Goal: Obtain resource: Download file/media

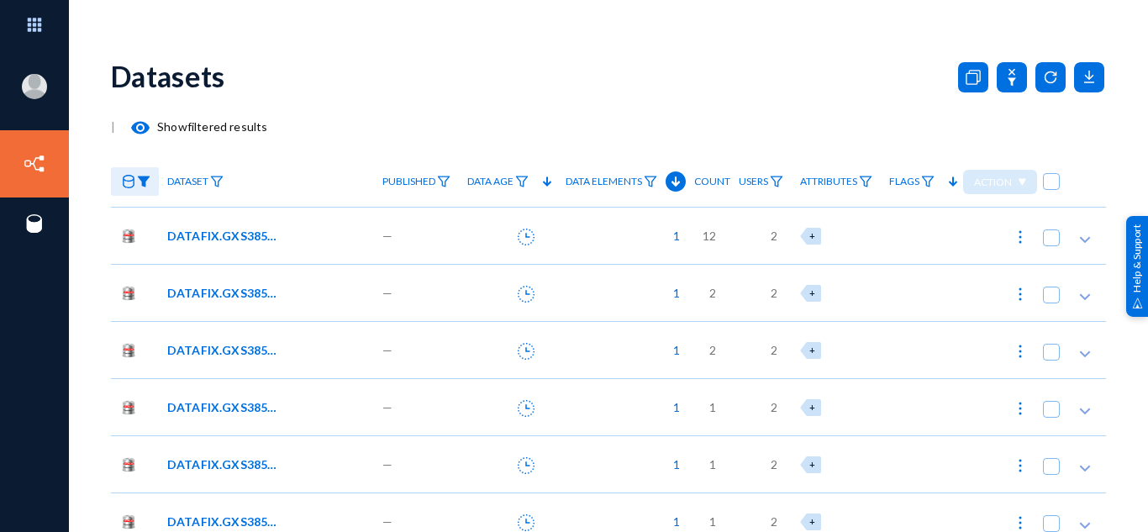
click at [281, 69] on div "Datasets" at bounding box center [608, 76] width 995 height 68
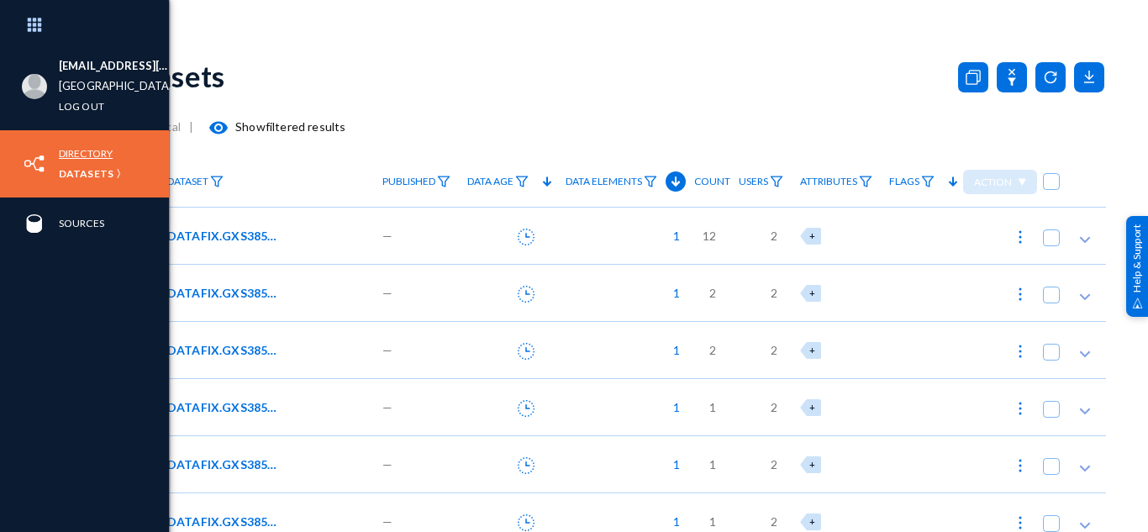
click at [92, 160] on link "Directory" at bounding box center [86, 153] width 54 height 19
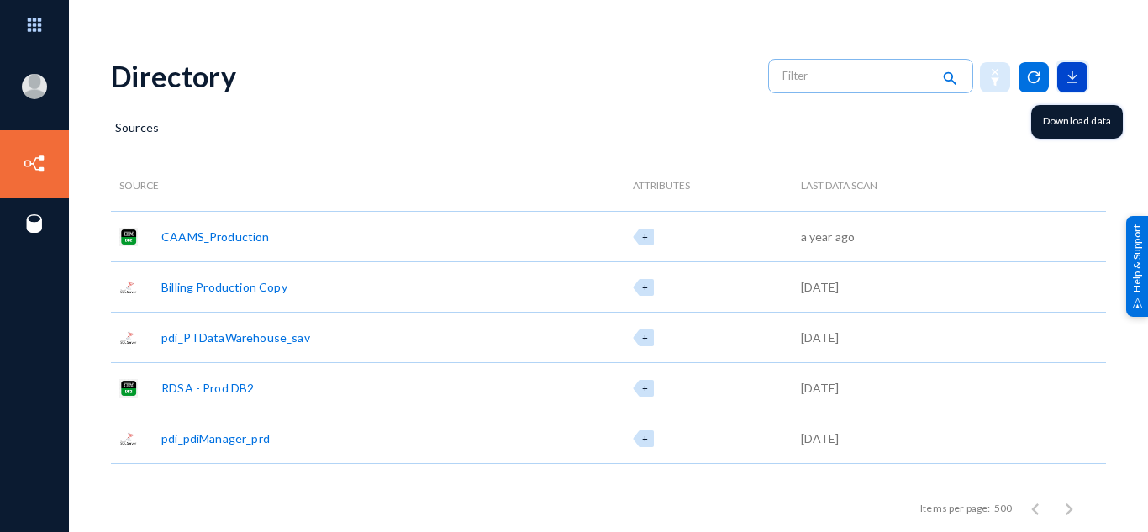
click at [1070, 83] on icon at bounding box center [1072, 77] width 30 height 30
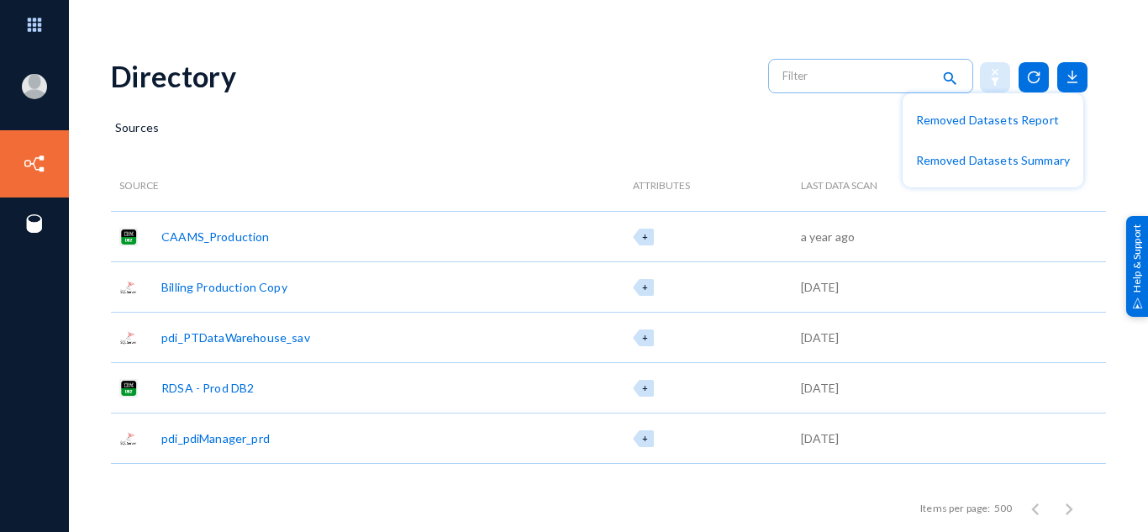
click at [586, 102] on div at bounding box center [574, 266] width 1148 height 532
click at [145, 192] on div "Source" at bounding box center [321, 185] width 420 height 50
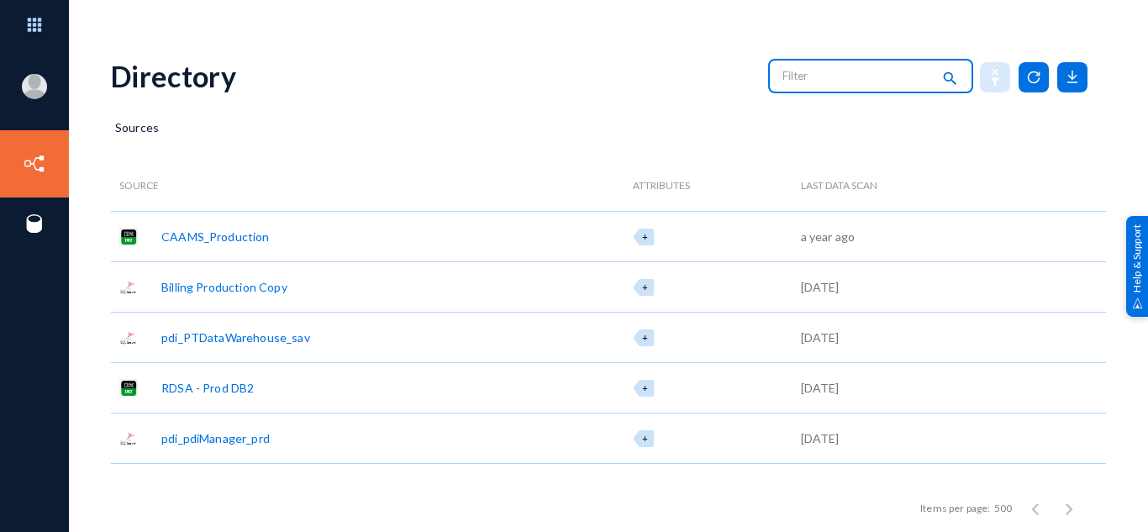
click at [815, 81] on input "text" at bounding box center [856, 75] width 148 height 25
type input "P soft"
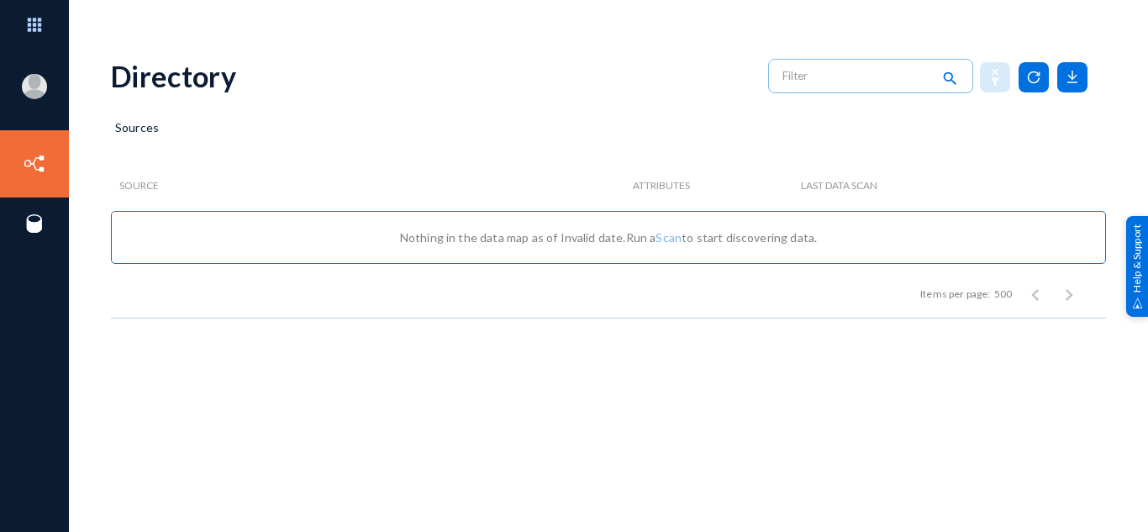
click at [444, 118] on div "Sources" at bounding box center [608, 139] width 995 height 42
click at [596, 108] on div "Directory search" at bounding box center [608, 76] width 995 height 68
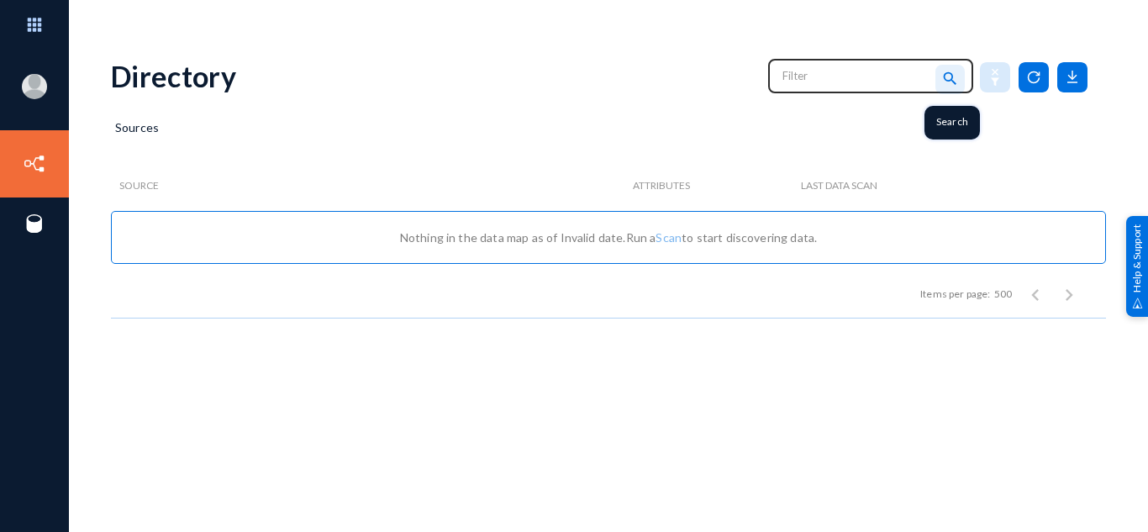
click at [947, 76] on mat-icon "search" at bounding box center [949, 79] width 20 height 23
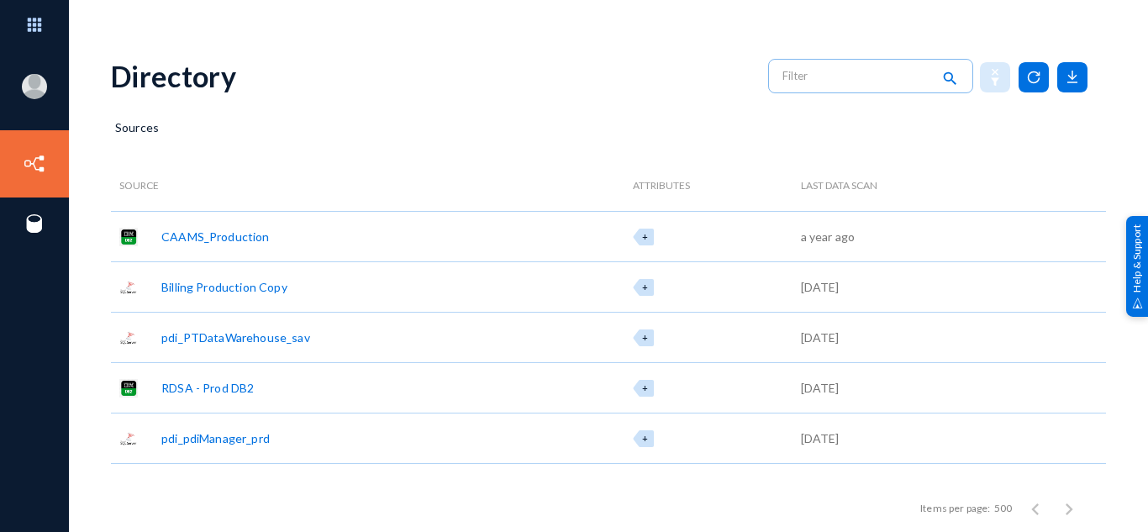
click at [150, 191] on span "Source" at bounding box center [138, 186] width 39 height 12
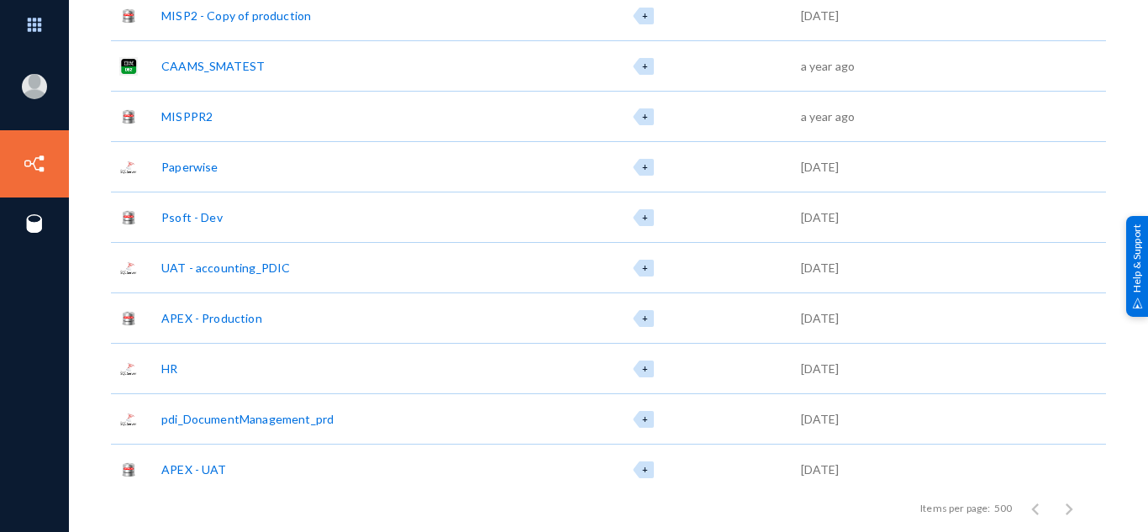
scroll to position [731, 0]
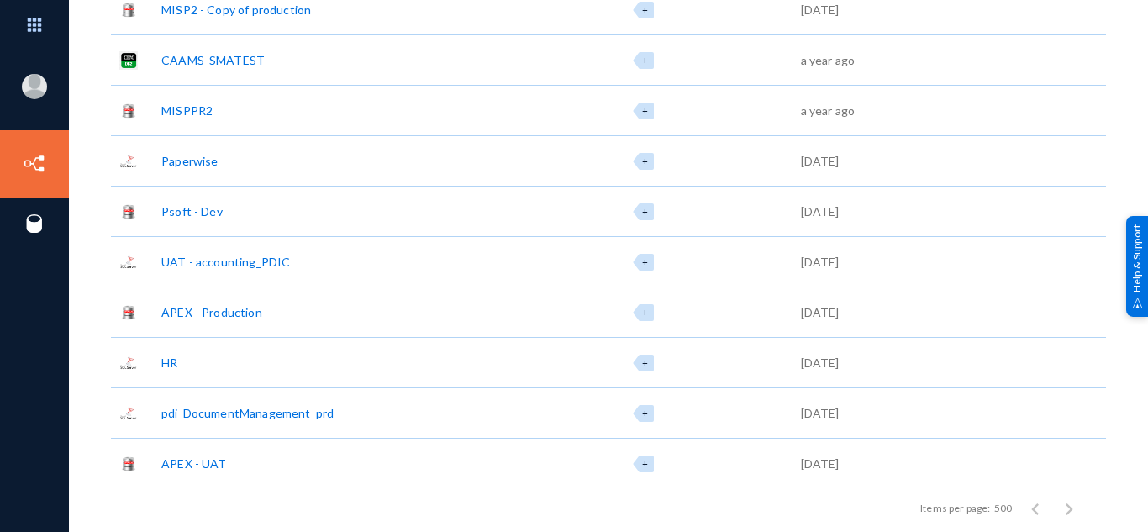
click at [204, 206] on div "Psoft - Dev" at bounding box center [191, 211] width 61 height 18
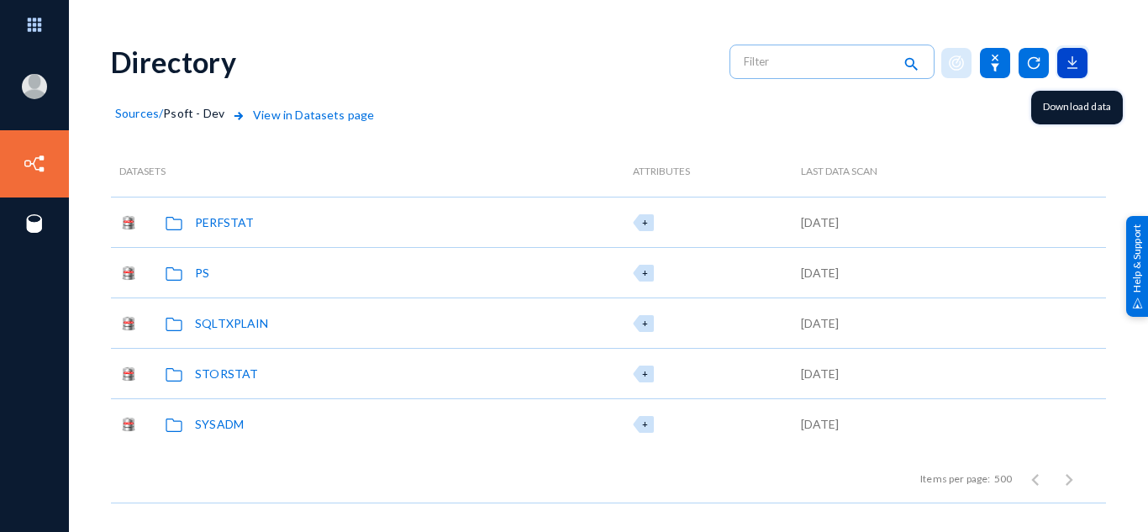
click at [1073, 65] on icon at bounding box center [1072, 63] width 30 height 30
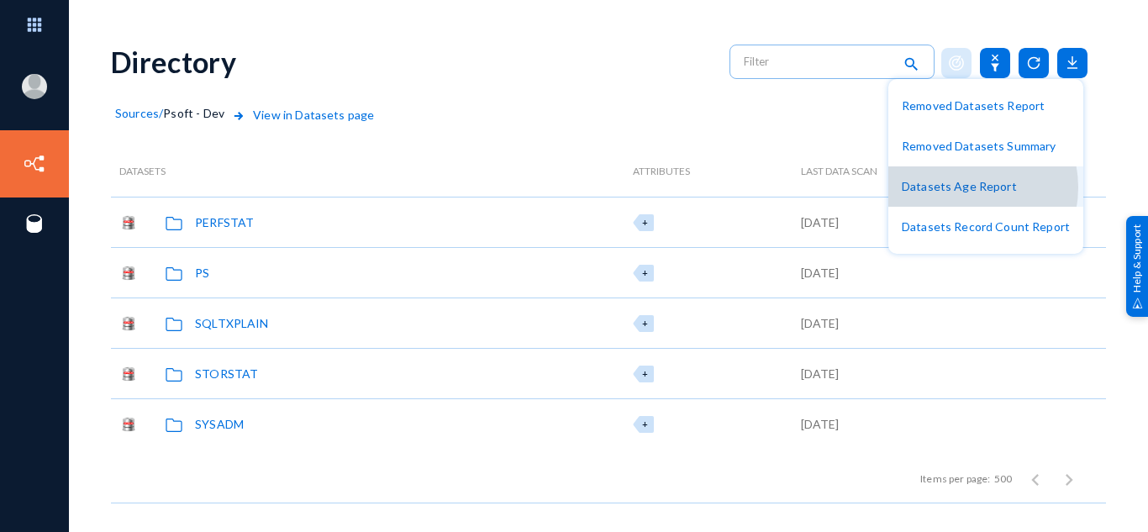
click at [965, 187] on button "Datasets Age Report" at bounding box center [985, 186] width 195 height 40
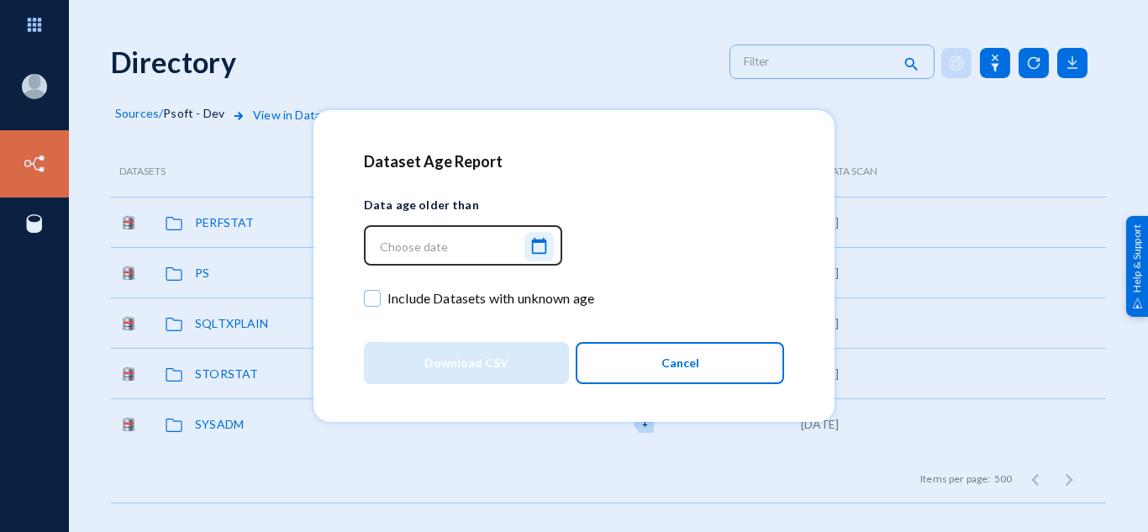
click at [538, 250] on mat-icon "calendar_today" at bounding box center [538, 246] width 20 height 23
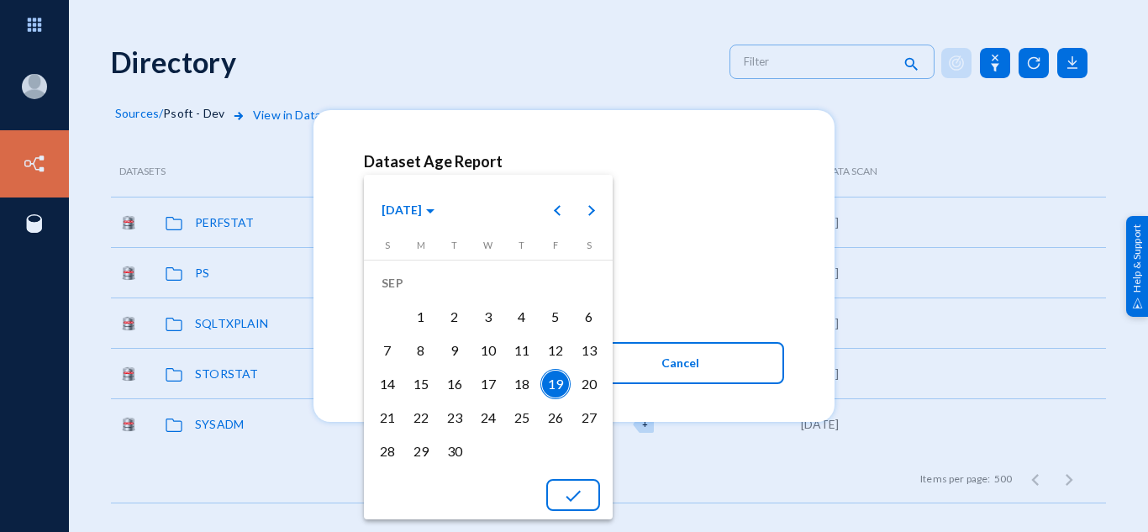
click at [722, 202] on div at bounding box center [574, 266] width 1148 height 532
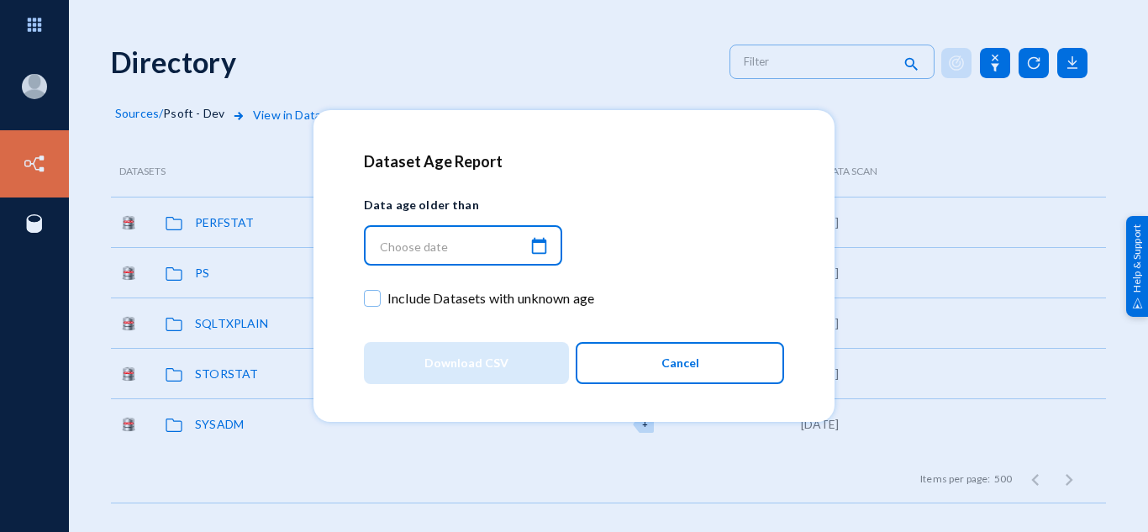
click at [376, 302] on span at bounding box center [372, 298] width 17 height 17
click at [373, 306] on input "Include Datasets with unknown age" at bounding box center [372, 307] width 2 height 2
checkbox input "true"
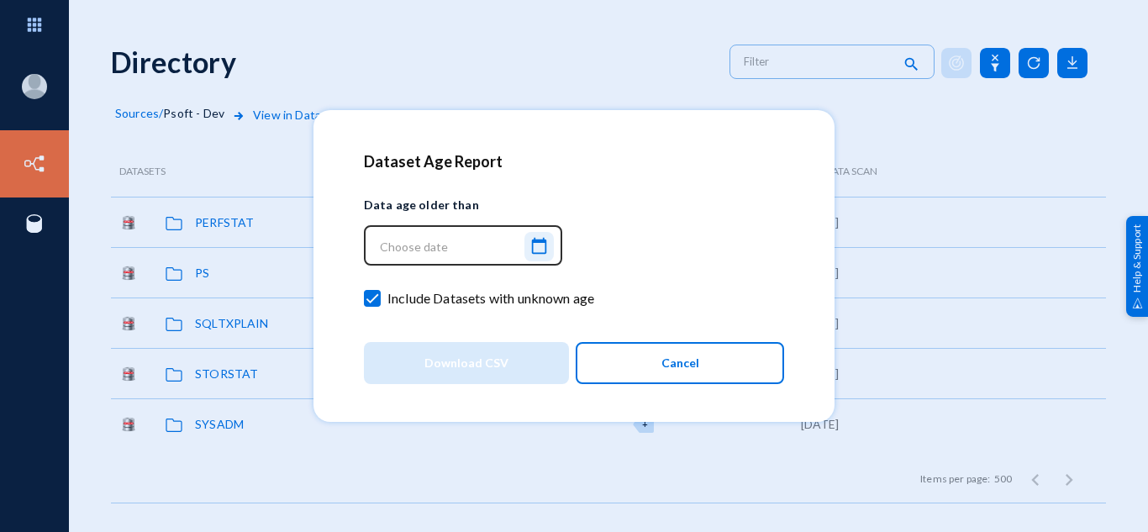
click at [536, 252] on mat-icon "calendar_today" at bounding box center [538, 246] width 20 height 23
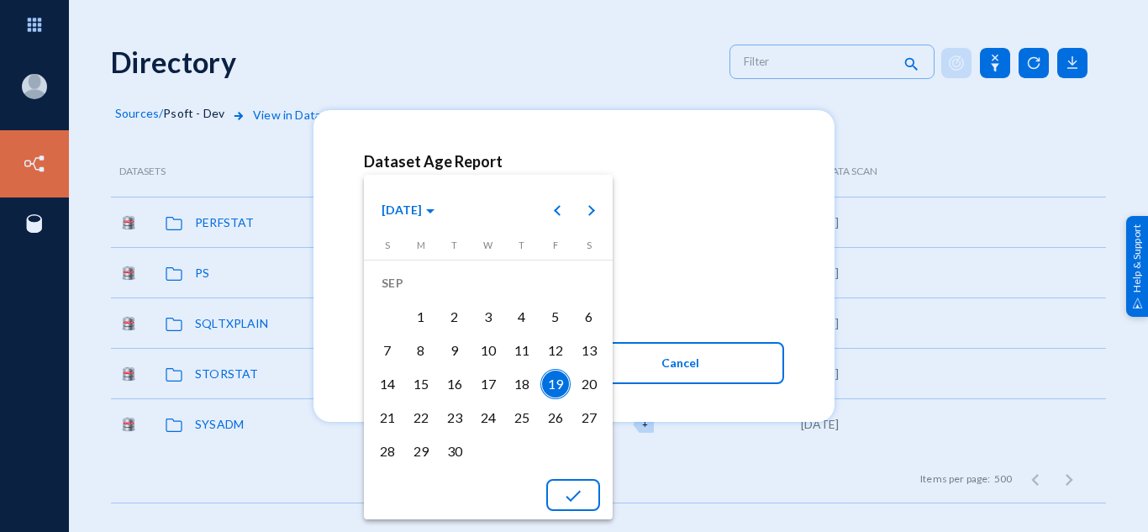
click at [560, 389] on div "19" at bounding box center [555, 384] width 30 height 30
click at [581, 504] on mat-icon "done" at bounding box center [573, 496] width 20 height 20
type input "[DATE] 22:37:08"
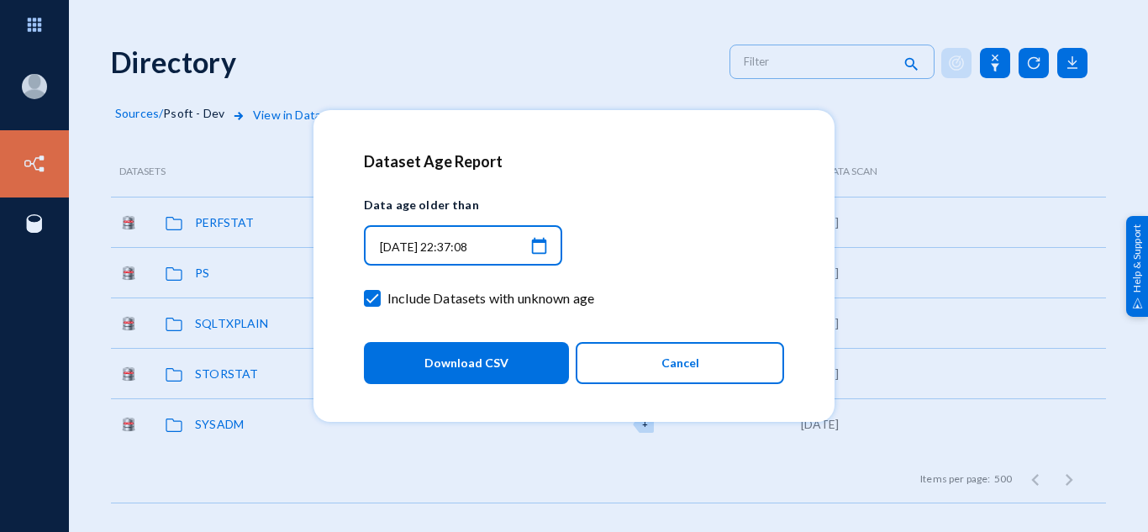
click at [464, 367] on span "Download CSV" at bounding box center [466, 363] width 84 height 30
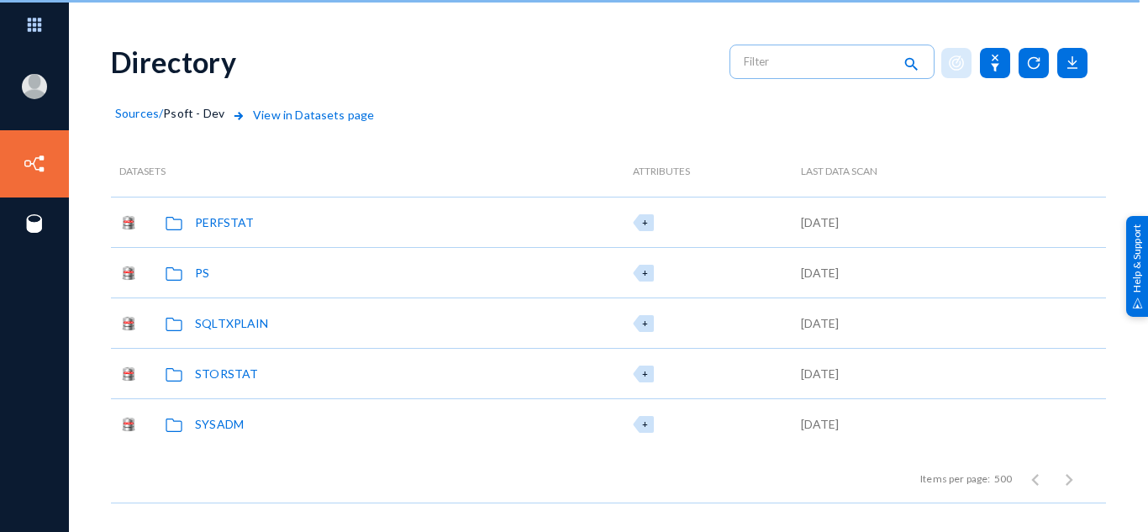
scroll to position [0, 0]
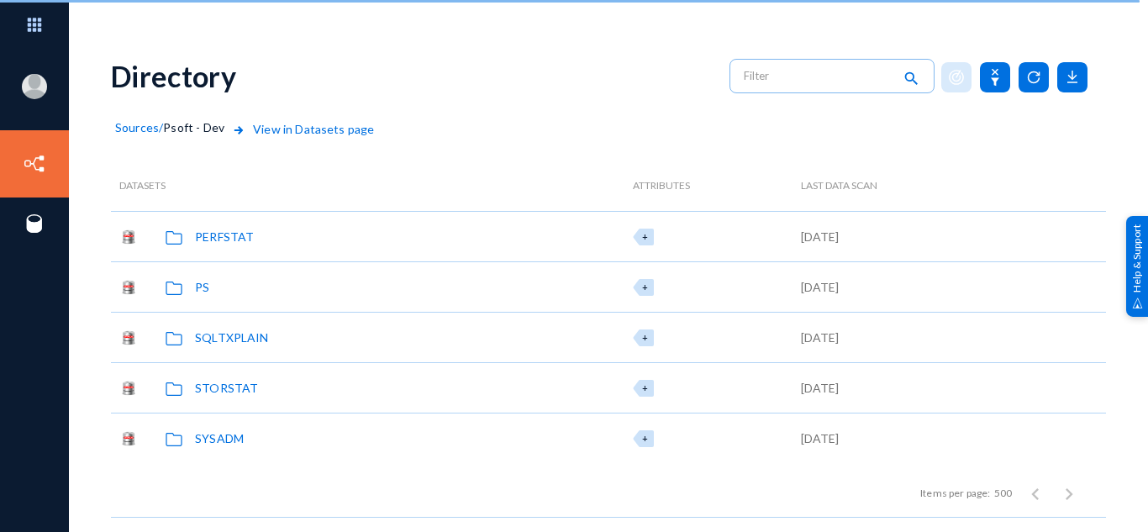
click at [330, 126] on span "View in Datasets page" at bounding box center [301, 140] width 145 height 40
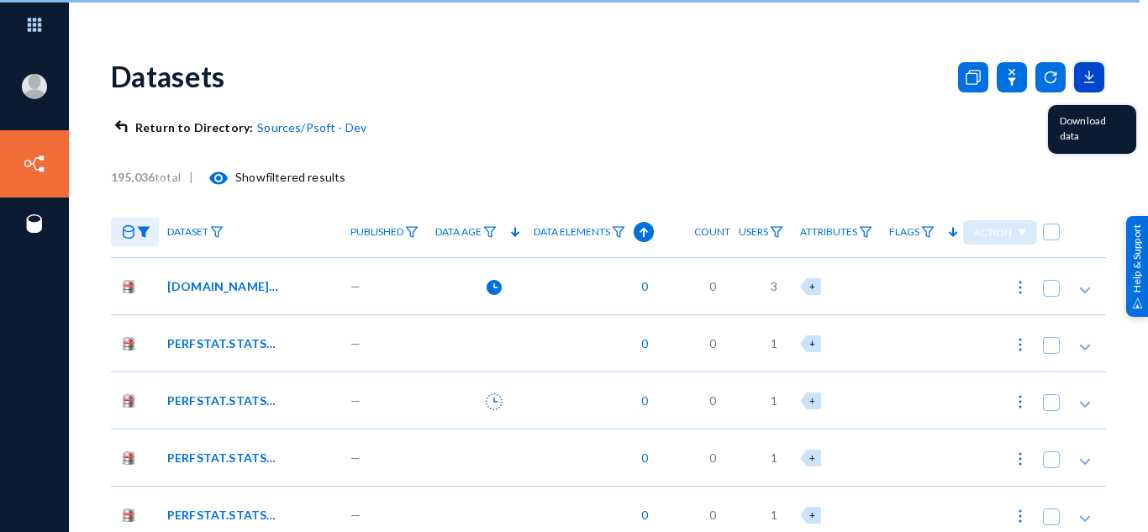
click at [1074, 82] on icon at bounding box center [1089, 77] width 30 height 30
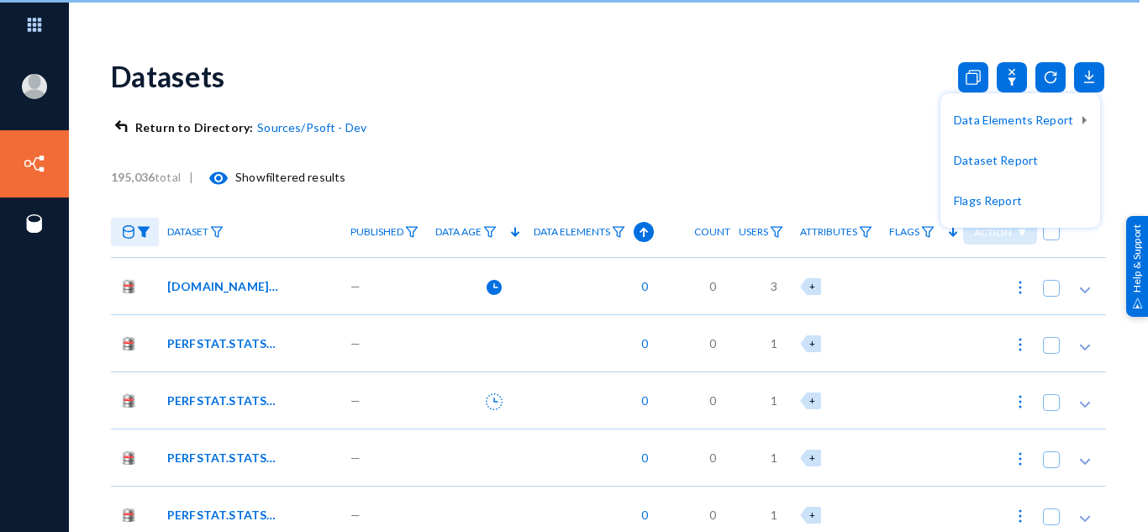
click at [187, 129] on div at bounding box center [574, 266] width 1148 height 532
click at [121, 127] on icon at bounding box center [121, 126] width 20 height 13
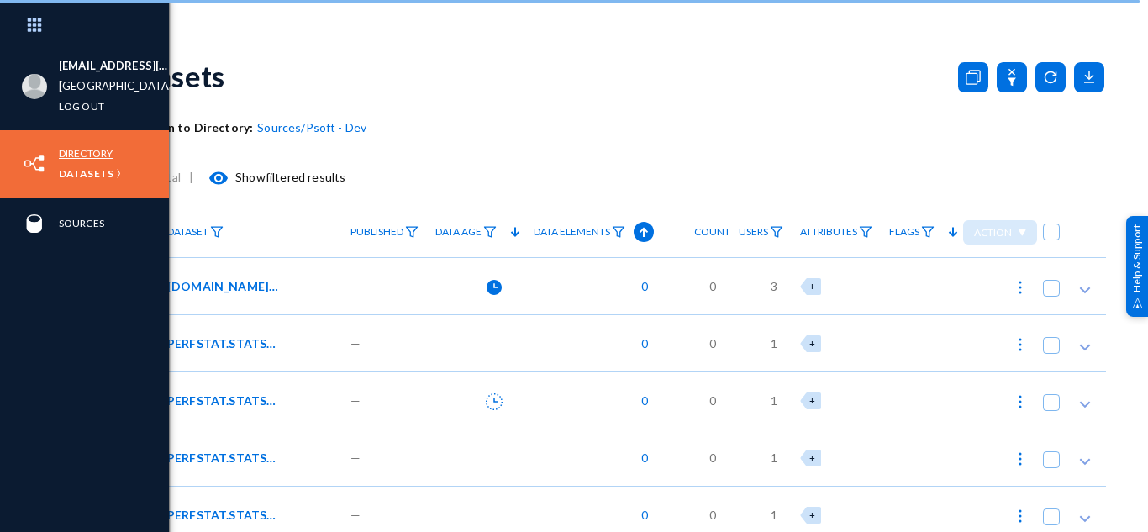
drag, startPoint x: 121, startPoint y: 127, endPoint x: 67, endPoint y: 150, distance: 58.7
click at [67, 150] on div "[EMAIL_ADDRESS][DOMAIN_NAME] [GEOGRAPHIC_DATA] Log out Directory Datasets Sourc…" at bounding box center [574, 266] width 1148 height 532
click at [67, 150] on link "Directory" at bounding box center [86, 153] width 54 height 19
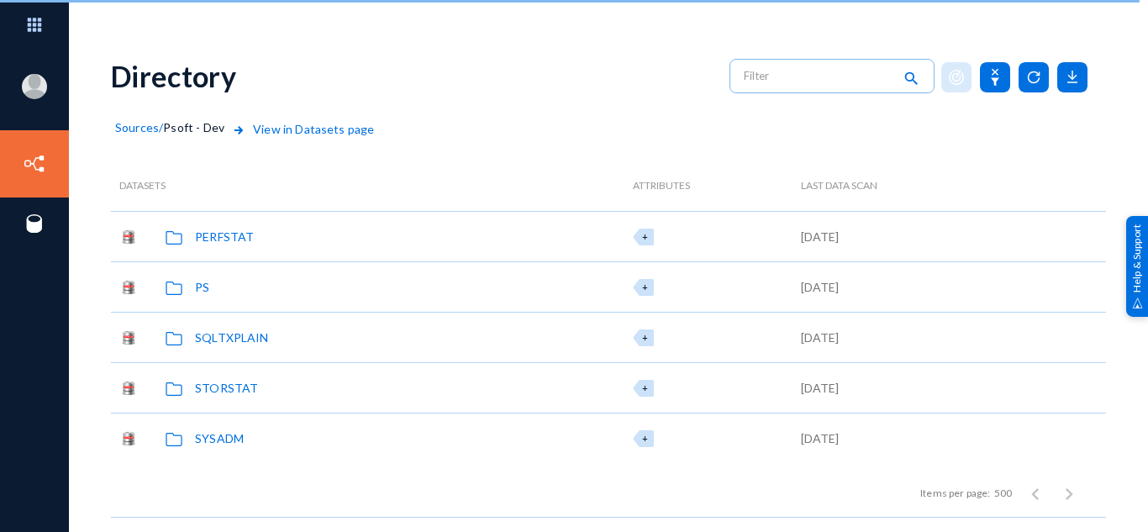
scroll to position [14, 0]
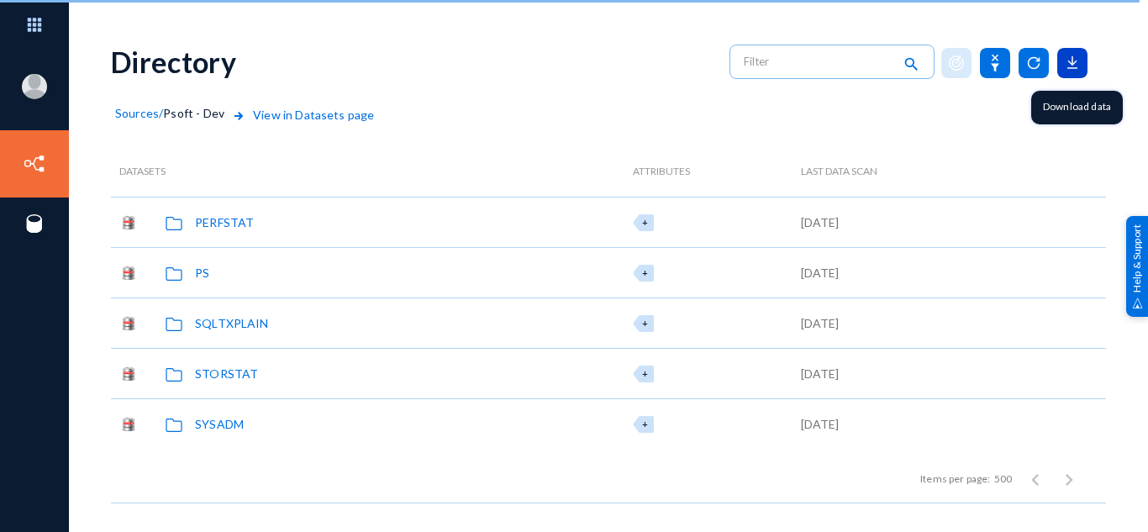
click at [1057, 71] on icon at bounding box center [1072, 63] width 30 height 30
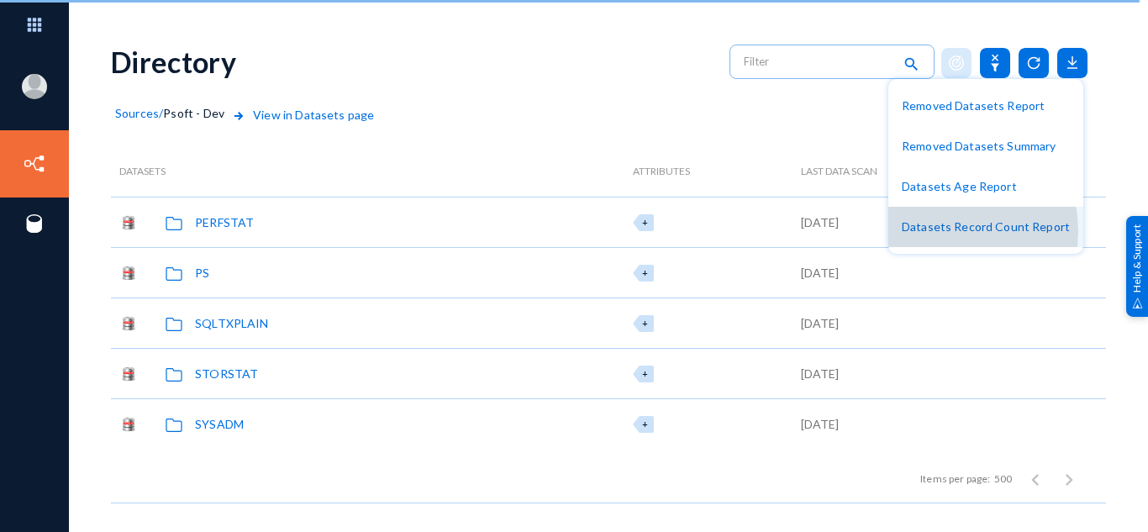
click at [940, 231] on button "Datasets Record Count Report" at bounding box center [985, 227] width 195 height 40
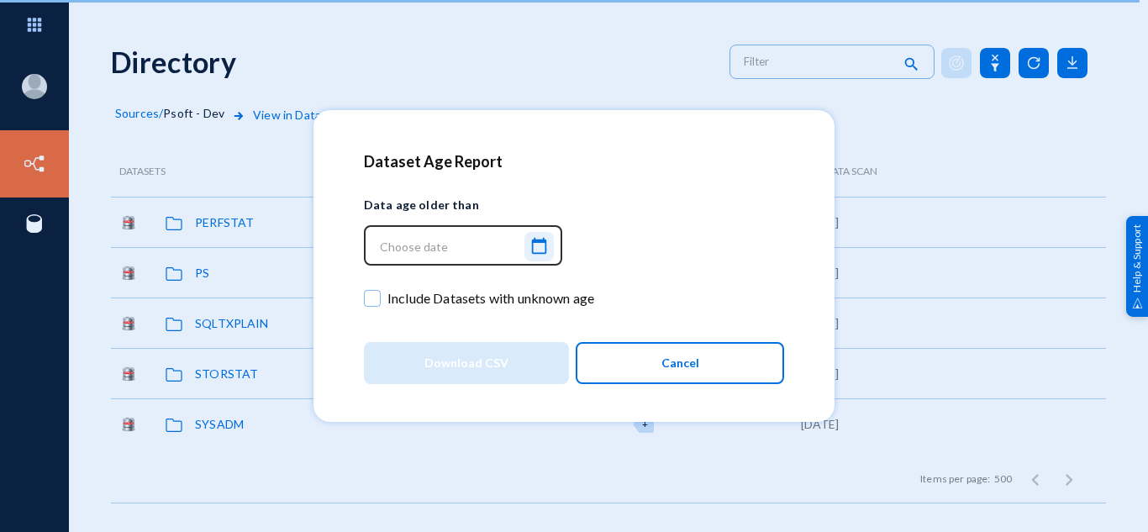
click at [537, 249] on mat-icon "calendar_today" at bounding box center [538, 246] width 20 height 23
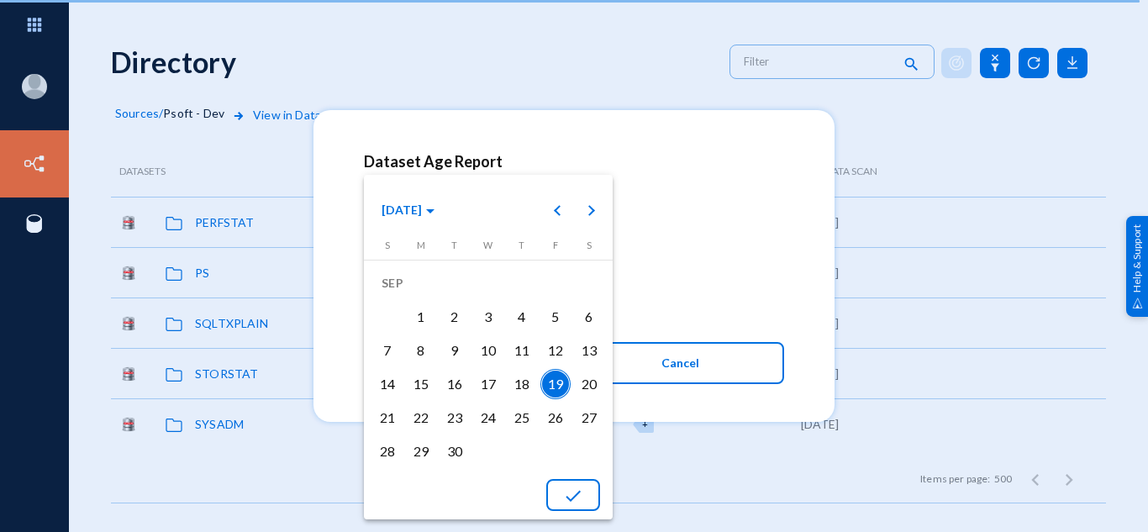
click at [563, 391] on div "19" at bounding box center [555, 384] width 30 height 30
click at [568, 484] on button "done" at bounding box center [573, 495] width 54 height 32
type input "[DATE] 22:38:54"
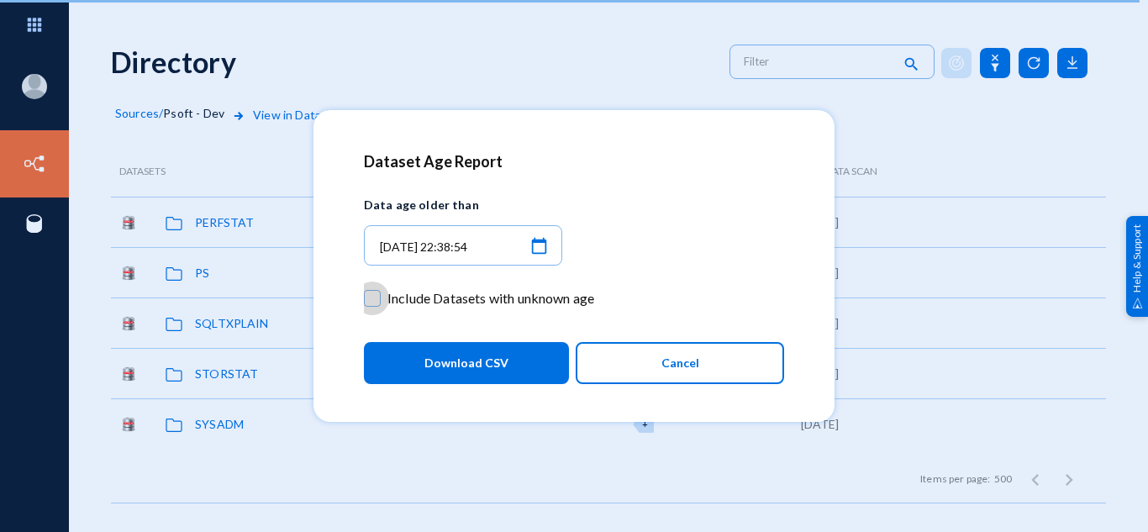
click at [375, 301] on span at bounding box center [372, 298] width 17 height 17
click at [373, 306] on input "Include Datasets with unknown age" at bounding box center [372, 307] width 2 height 2
click at [375, 292] on span at bounding box center [372, 298] width 17 height 17
click at [373, 306] on input "Include Datasets with unknown age" at bounding box center [372, 307] width 2 height 2
checkbox input "false"
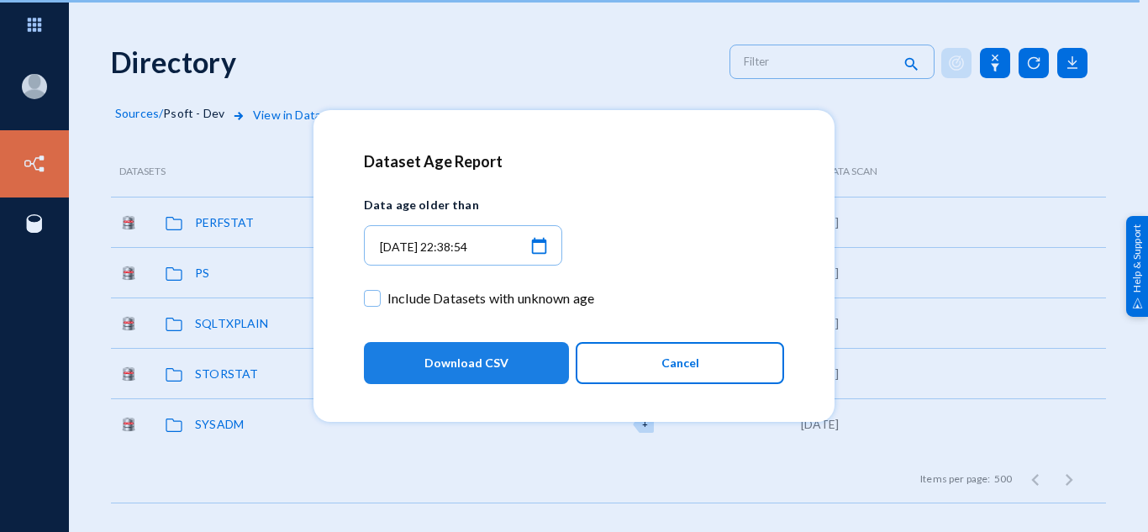
click at [482, 361] on span "Download CSV" at bounding box center [466, 363] width 84 height 30
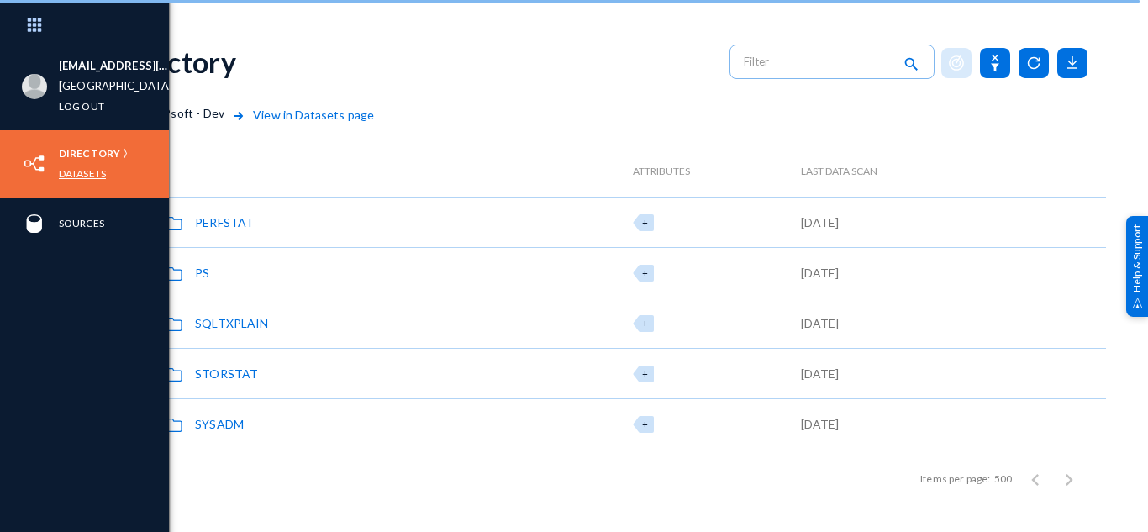
click at [83, 175] on link "Datasets" at bounding box center [82, 173] width 47 height 19
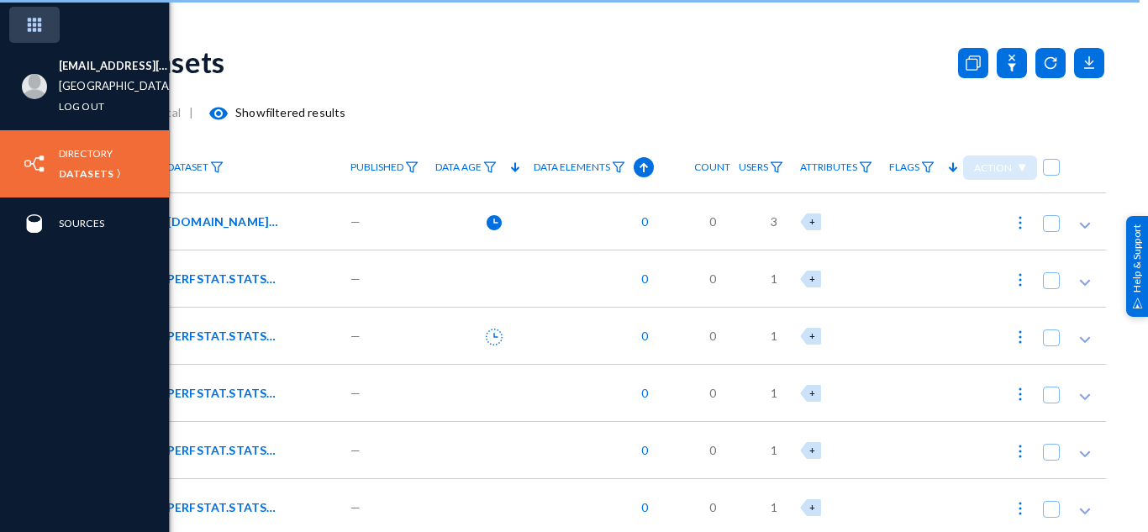
click at [51, 36] on img at bounding box center [34, 25] width 50 height 36
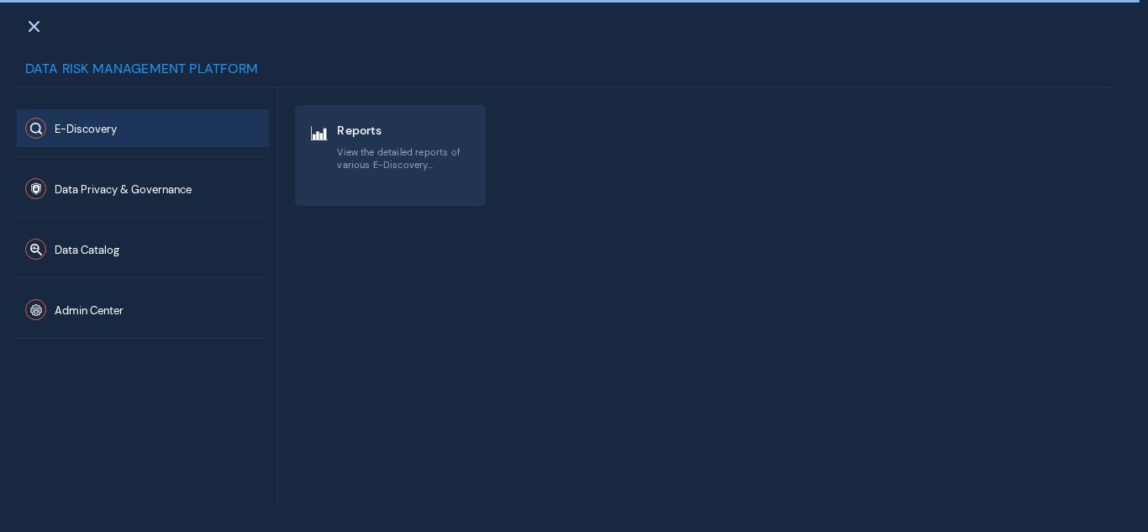
click at [83, 122] on span "E-Discovery" at bounding box center [86, 129] width 62 height 14
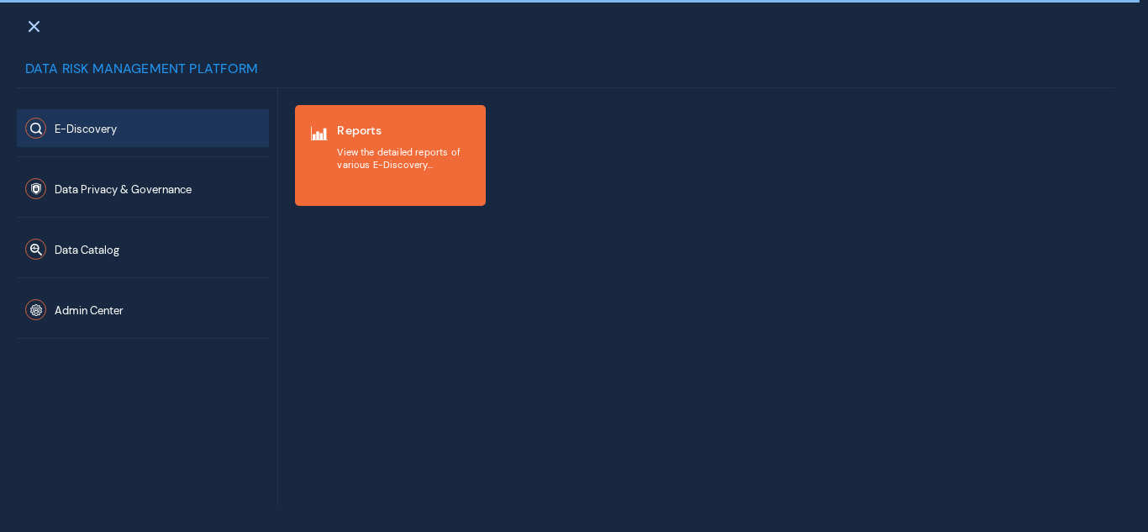
click at [375, 163] on span "View the detailed reports of various E-Discovery application elements" at bounding box center [404, 158] width 135 height 24
